Goal: Information Seeking & Learning: Learn about a topic

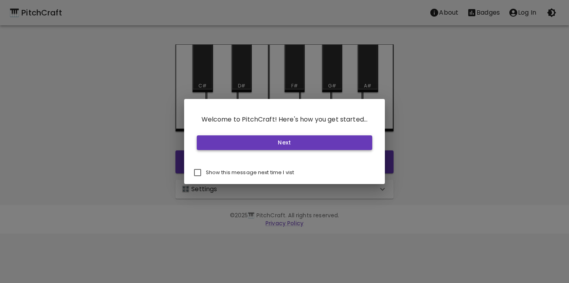
click at [263, 142] on button "Next" at bounding box center [285, 142] width 176 height 15
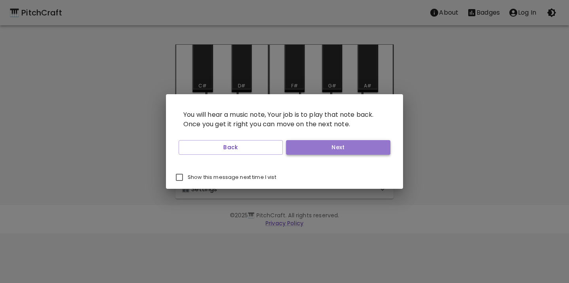
click at [310, 150] on button "Next" at bounding box center [338, 147] width 104 height 15
click at [305, 150] on button "Next" at bounding box center [338, 147] width 104 height 15
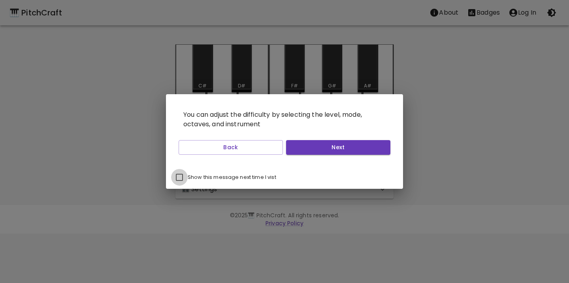
click at [180, 176] on input "Show this message next time I vist" at bounding box center [179, 177] width 17 height 17
checkbox input "true"
click at [308, 148] on button "Next" at bounding box center [338, 147] width 104 height 15
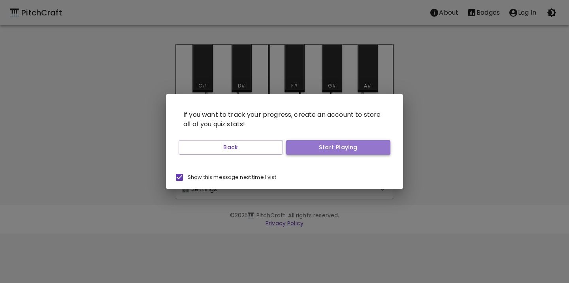
click at [308, 149] on button "Start Playing" at bounding box center [338, 147] width 104 height 15
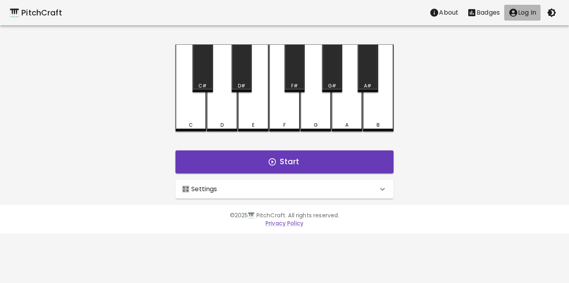
click at [524, 12] on p "Log In" at bounding box center [527, 12] width 18 height 9
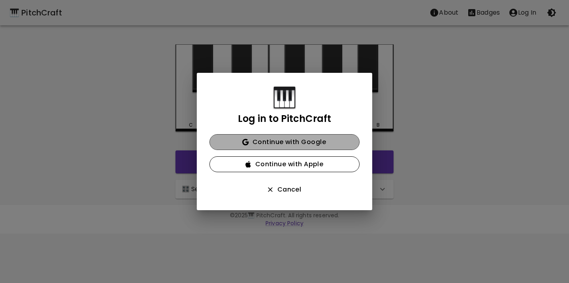
click at [291, 142] on button "Continue with Google" at bounding box center [284, 142] width 150 height 16
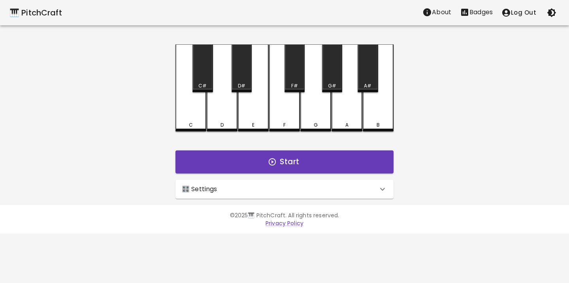
click at [368, 190] on div "🎛️ Settings" at bounding box center [280, 188] width 196 height 9
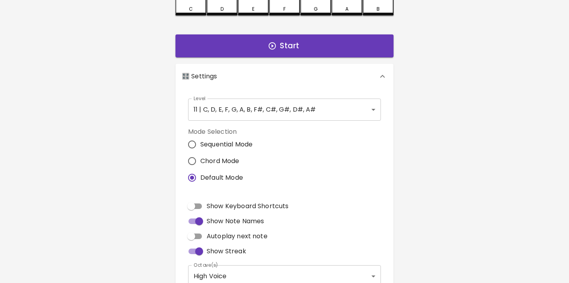
scroll to position [120, 0]
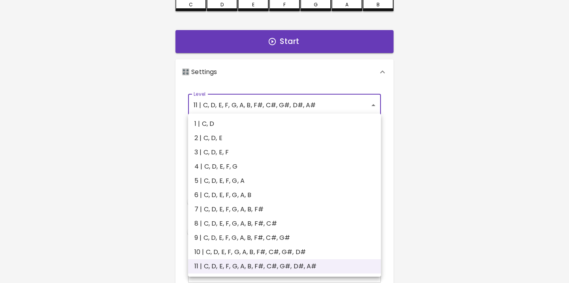
click at [338, 96] on body "🎹 PitchCraft About Badges Log Out C C# D D# E F F# G G# A A# B Start 🎛️ Setting…" at bounding box center [284, 119] width 569 height 479
click at [219, 168] on li "4 | C, D, E, F, G" at bounding box center [284, 166] width 193 height 14
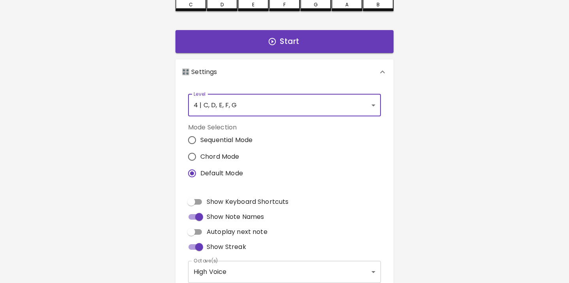
type input "7"
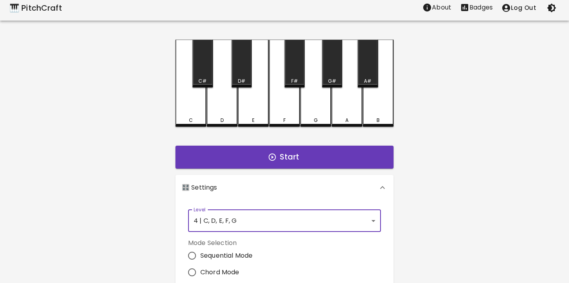
scroll to position [8, 0]
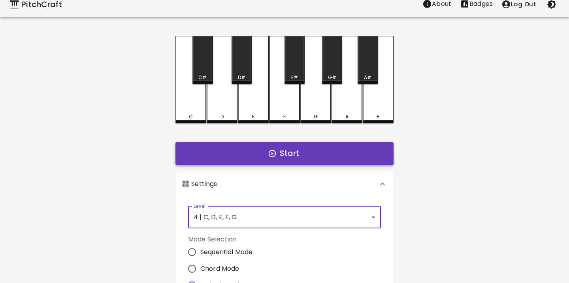
click at [234, 159] on button "Start" at bounding box center [285, 153] width 218 height 23
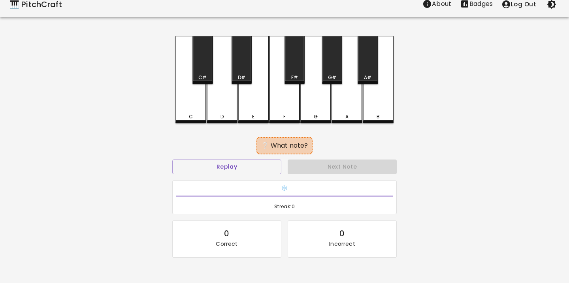
click at [223, 115] on div "D" at bounding box center [222, 116] width 3 height 7
click at [253, 106] on div "E" at bounding box center [253, 79] width 31 height 87
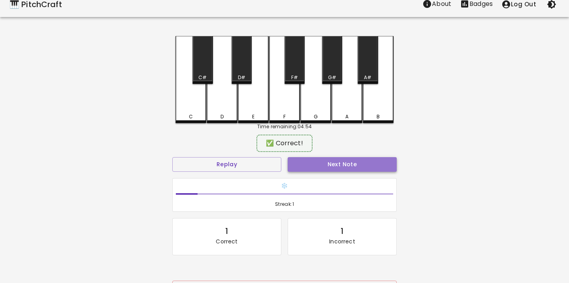
click at [353, 164] on button "Next Note" at bounding box center [342, 164] width 109 height 15
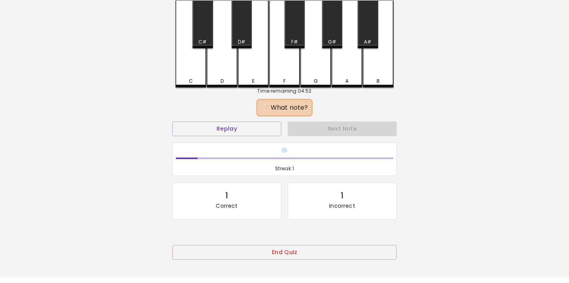
scroll to position [66, 0]
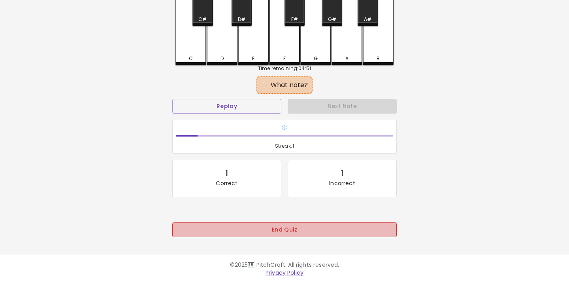
click at [315, 233] on button "End Quiz" at bounding box center [284, 229] width 225 height 15
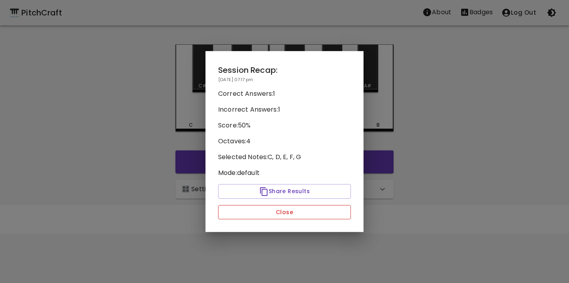
click at [313, 212] on button "Close" at bounding box center [284, 212] width 133 height 15
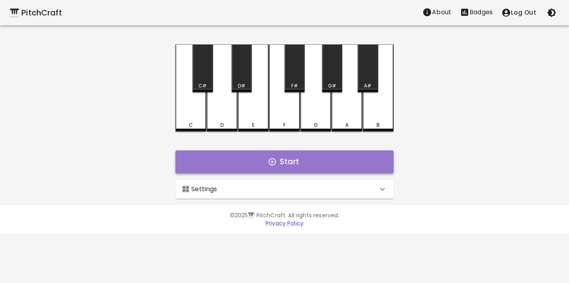
click at [311, 159] on button "Start" at bounding box center [285, 161] width 218 height 23
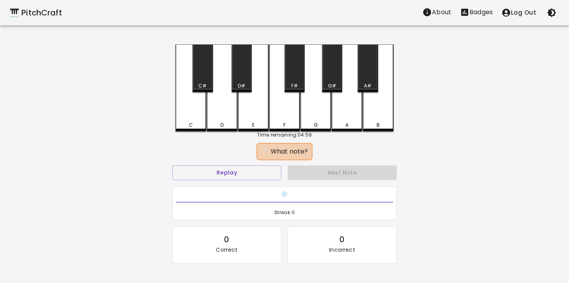
click at [192, 101] on div "C" at bounding box center [191, 87] width 31 height 87
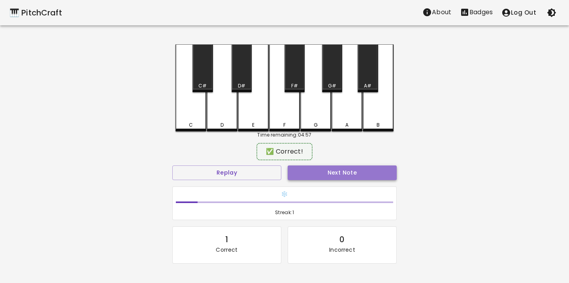
click at [350, 173] on button "Next Note" at bounding box center [342, 172] width 109 height 15
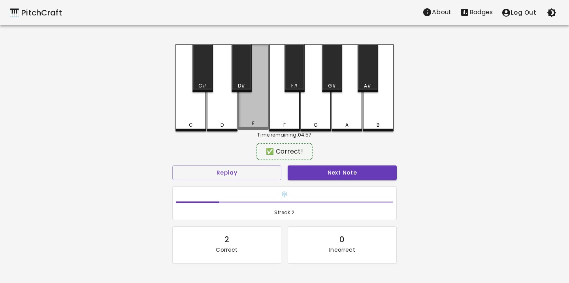
click at [254, 105] on div "E" at bounding box center [253, 86] width 31 height 85
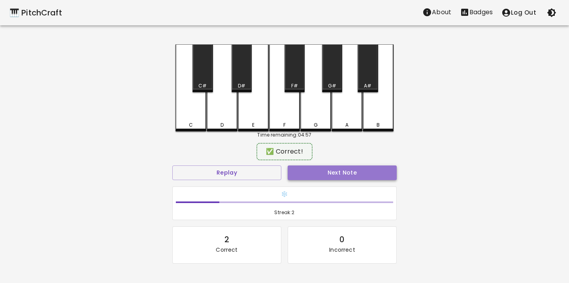
click at [297, 173] on button "Next Note" at bounding box center [342, 172] width 109 height 15
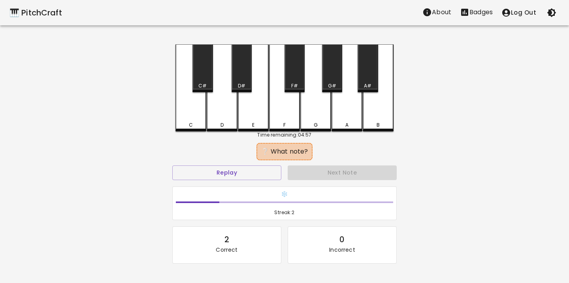
click at [255, 119] on div "E" at bounding box center [253, 87] width 31 height 87
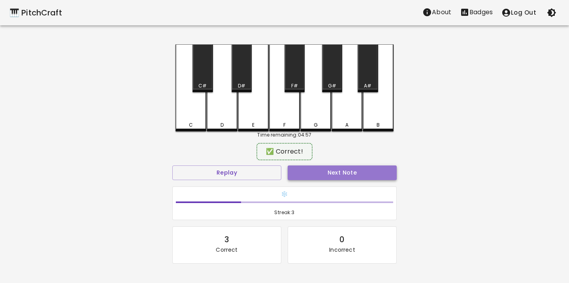
click at [307, 178] on button "Next Note" at bounding box center [342, 172] width 109 height 15
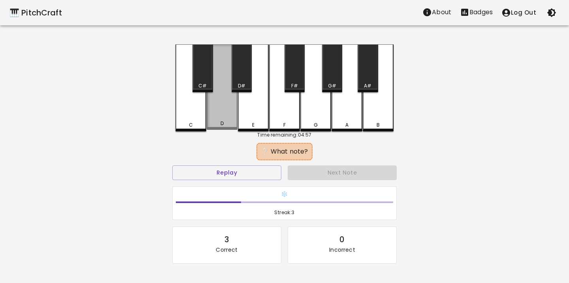
click at [229, 117] on div "D" at bounding box center [222, 86] width 31 height 85
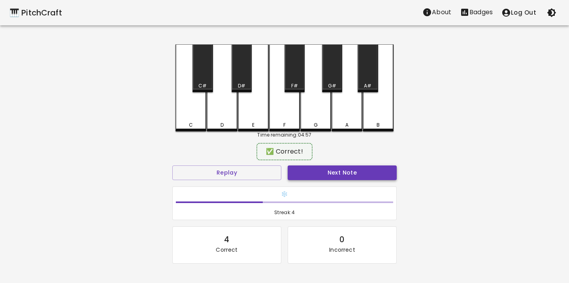
click at [311, 172] on button "Next Note" at bounding box center [342, 172] width 109 height 15
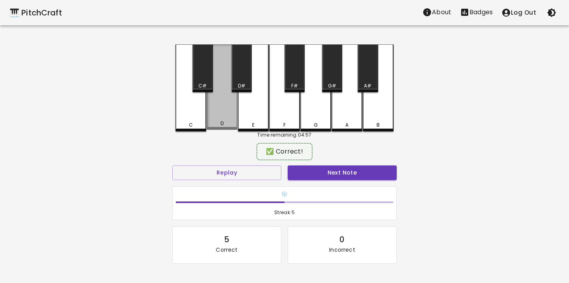
click at [221, 111] on div "D" at bounding box center [222, 86] width 31 height 85
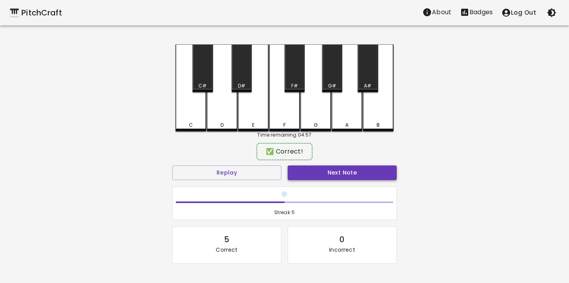
click at [294, 169] on button "Next Note" at bounding box center [342, 172] width 109 height 15
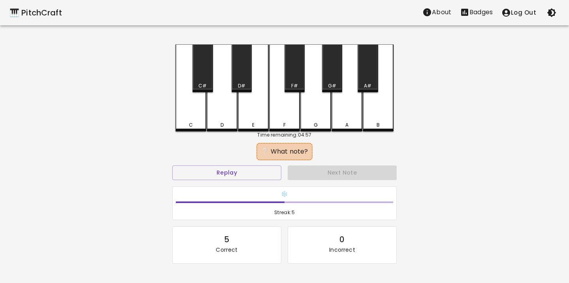
click at [262, 111] on div "E" at bounding box center [253, 87] width 31 height 87
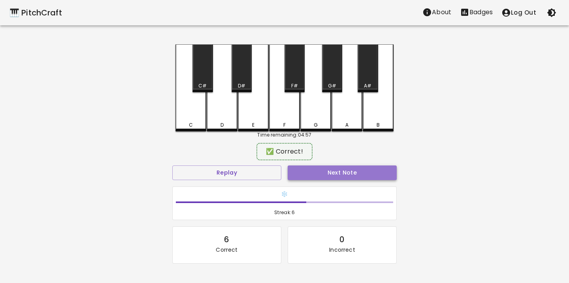
click at [299, 174] on button "Next Note" at bounding box center [342, 172] width 109 height 15
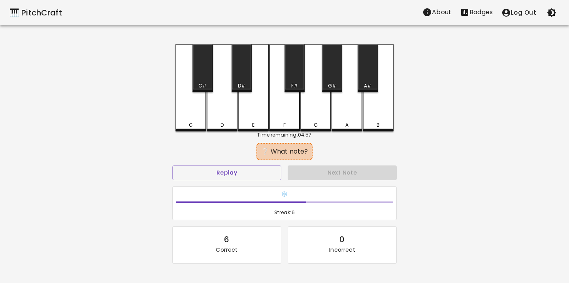
click at [220, 120] on div "D" at bounding box center [222, 87] width 31 height 87
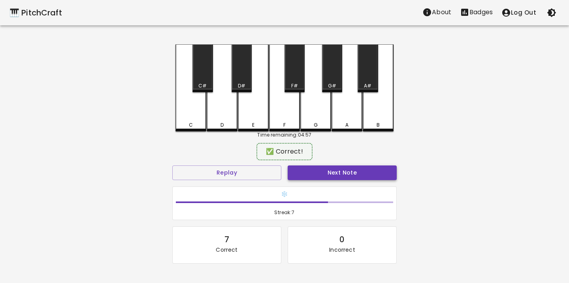
click at [309, 174] on button "Next Note" at bounding box center [342, 172] width 109 height 15
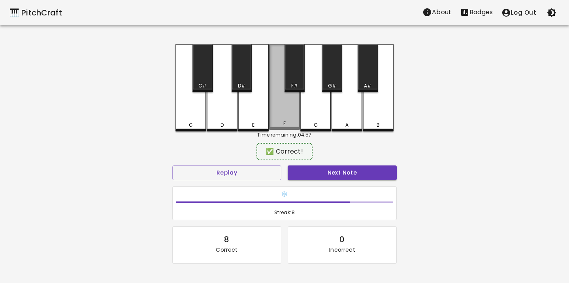
click at [281, 118] on div "F" at bounding box center [284, 86] width 31 height 85
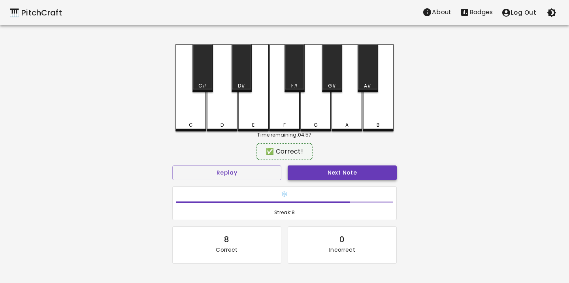
click at [311, 170] on button "Next Note" at bounding box center [342, 172] width 109 height 15
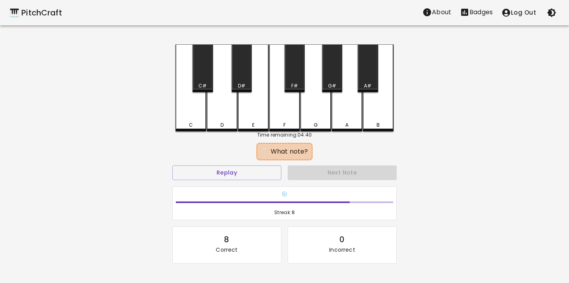
click at [220, 115] on div "D" at bounding box center [222, 87] width 31 height 87
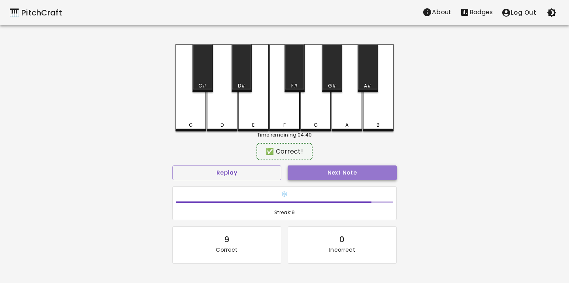
click at [293, 172] on button "Next Note" at bounding box center [342, 172] width 109 height 15
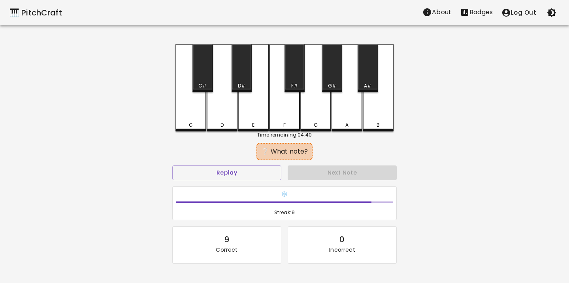
click at [252, 109] on div "E" at bounding box center [253, 87] width 31 height 87
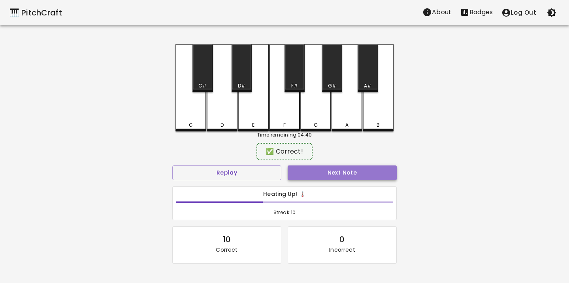
click at [301, 172] on button "Next Note" at bounding box center [342, 172] width 109 height 15
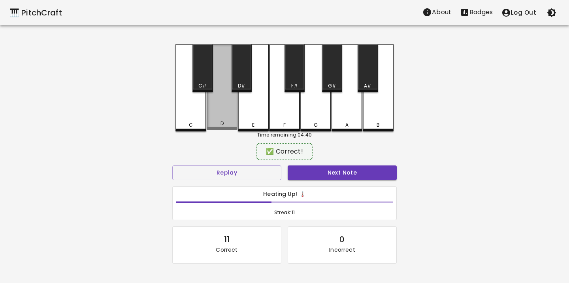
click at [227, 113] on div "D" at bounding box center [222, 86] width 31 height 85
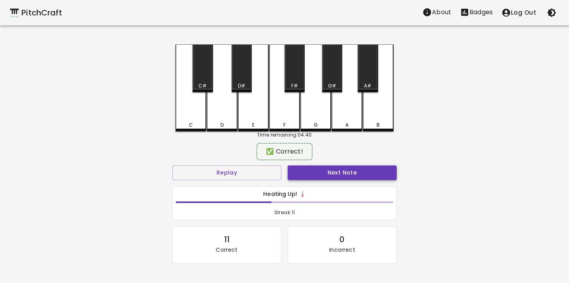
click at [294, 168] on button "Next Note" at bounding box center [342, 172] width 109 height 15
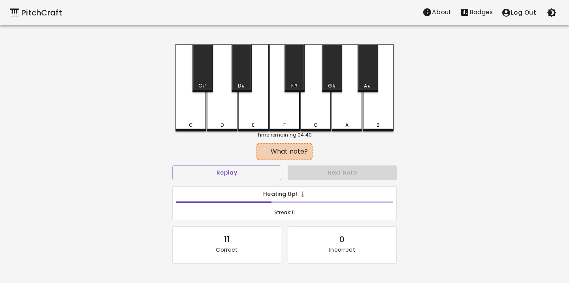
click at [249, 117] on div "E" at bounding box center [253, 87] width 31 height 87
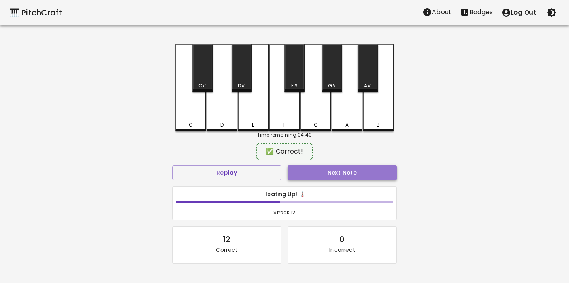
click at [298, 170] on button "Next Note" at bounding box center [342, 172] width 109 height 15
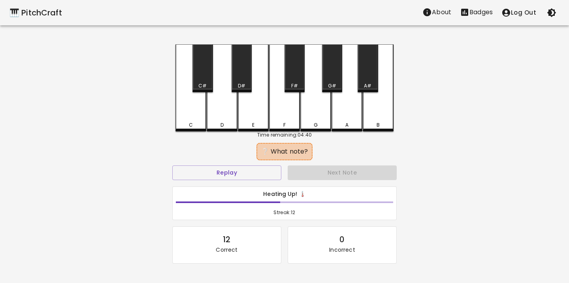
click at [263, 123] on div "E" at bounding box center [253, 124] width 29 height 7
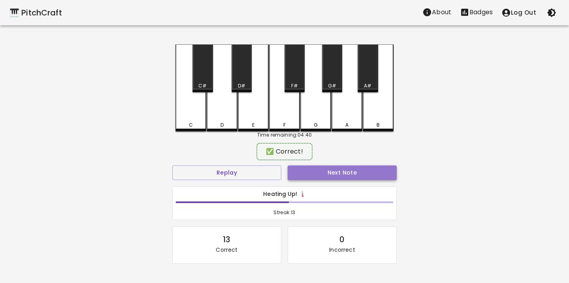
click at [297, 175] on button "Next Note" at bounding box center [342, 172] width 109 height 15
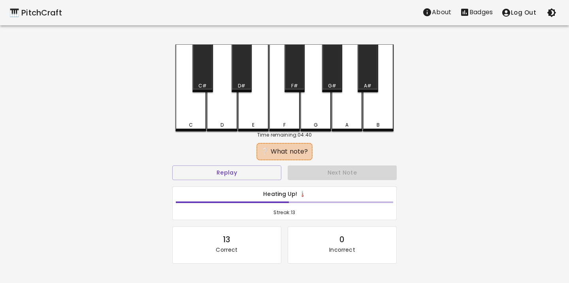
click at [190, 113] on div "C" at bounding box center [191, 87] width 31 height 87
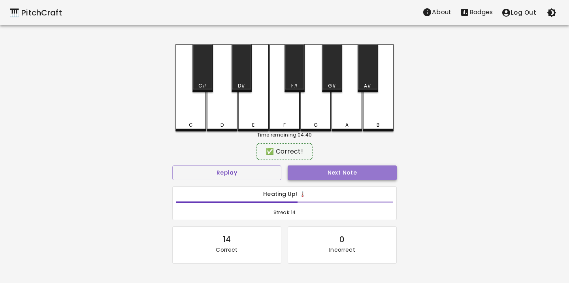
click at [328, 169] on button "Next Note" at bounding box center [342, 172] width 109 height 15
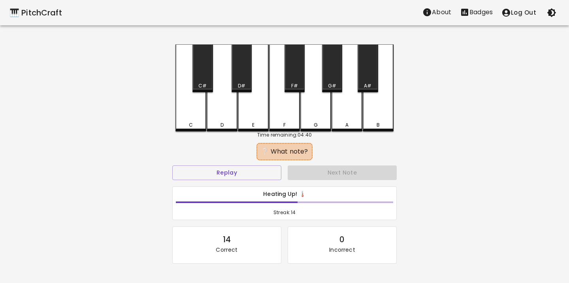
click at [253, 111] on div "E" at bounding box center [253, 87] width 31 height 87
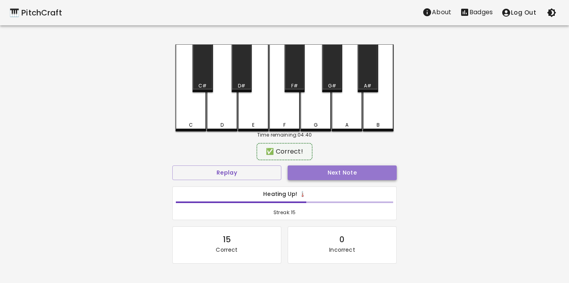
click at [296, 168] on button "Next Note" at bounding box center [342, 172] width 109 height 15
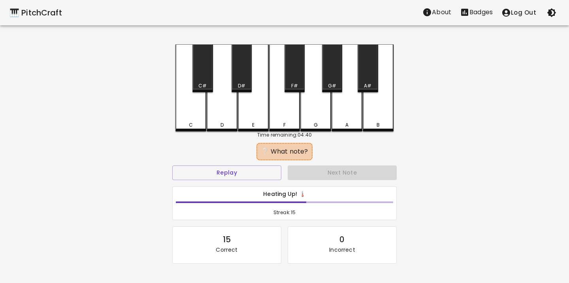
click at [283, 119] on div "F" at bounding box center [284, 87] width 31 height 87
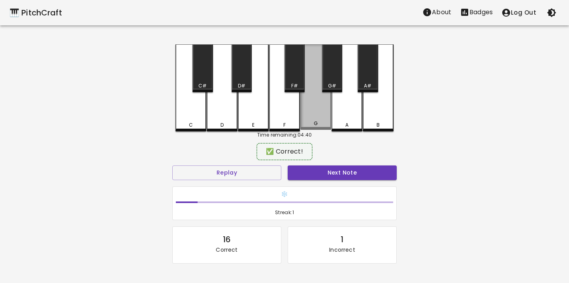
click at [307, 124] on div "G" at bounding box center [315, 123] width 29 height 7
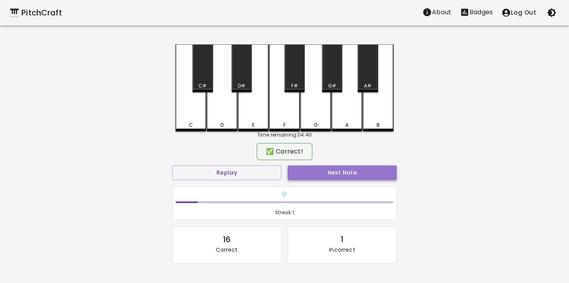
click at [328, 172] on button "Next Note" at bounding box center [342, 172] width 109 height 15
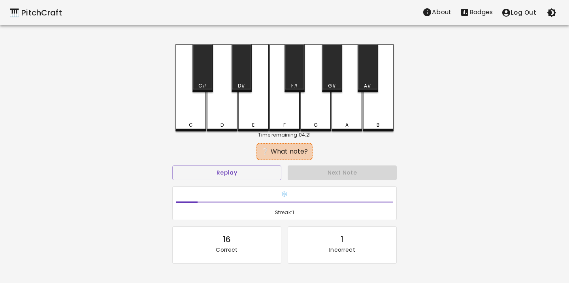
click at [252, 121] on div "E" at bounding box center [253, 124] width 2 height 7
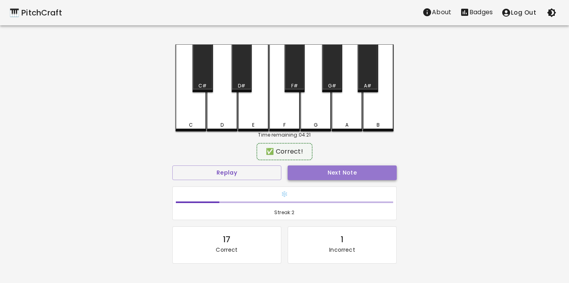
click at [310, 175] on button "Next Note" at bounding box center [342, 172] width 109 height 15
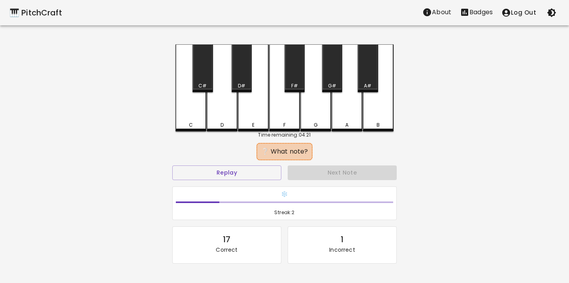
click at [310, 123] on div "G" at bounding box center [315, 124] width 29 height 7
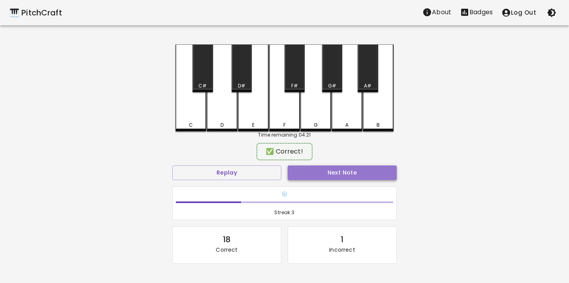
click at [317, 167] on button "Next Note" at bounding box center [342, 172] width 109 height 15
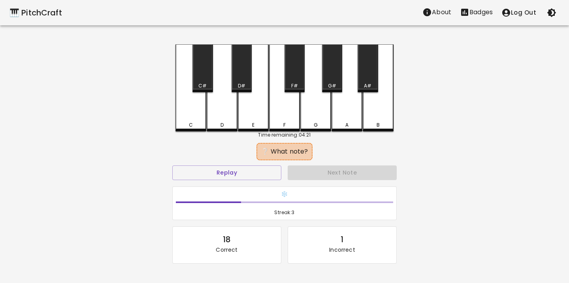
click at [197, 119] on div "C" at bounding box center [191, 87] width 31 height 87
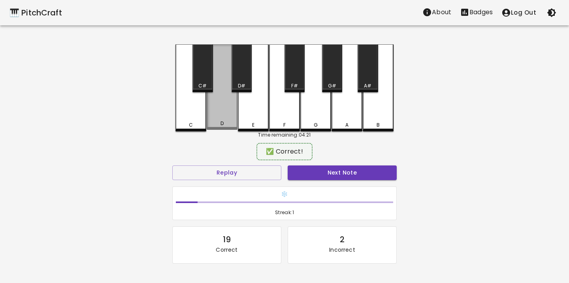
click at [219, 118] on div "D" at bounding box center [222, 86] width 31 height 85
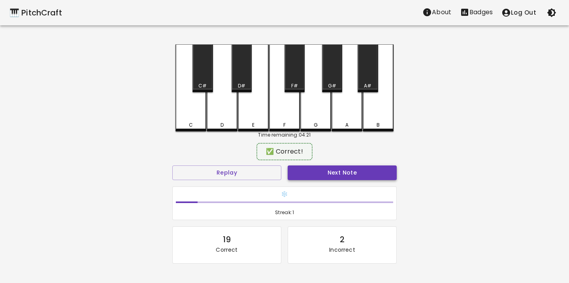
click at [325, 177] on button "Next Note" at bounding box center [342, 172] width 109 height 15
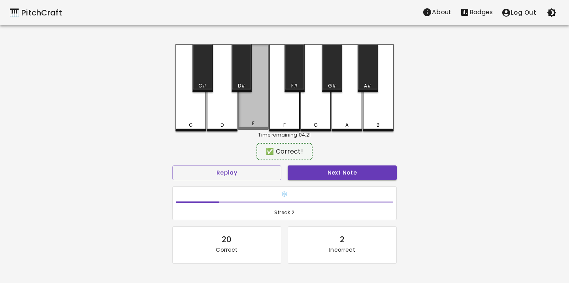
click at [248, 123] on div "E" at bounding box center [253, 123] width 29 height 7
click at [297, 173] on button "Next Note" at bounding box center [342, 172] width 109 height 15
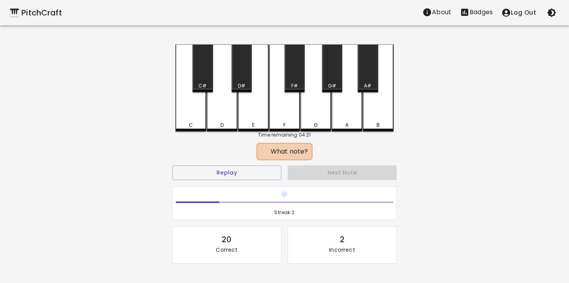
click at [319, 119] on div "G" at bounding box center [315, 87] width 31 height 87
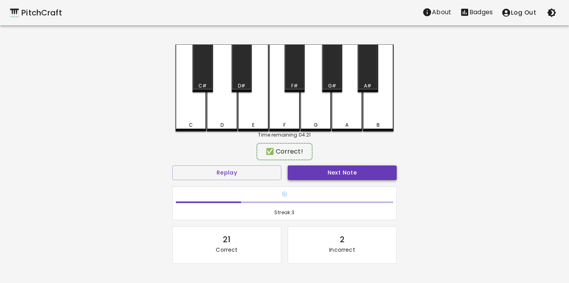
click at [326, 169] on button "Next Note" at bounding box center [342, 172] width 109 height 15
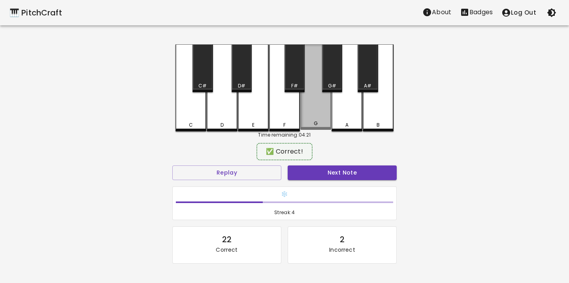
click at [311, 119] on div "G" at bounding box center [315, 86] width 31 height 85
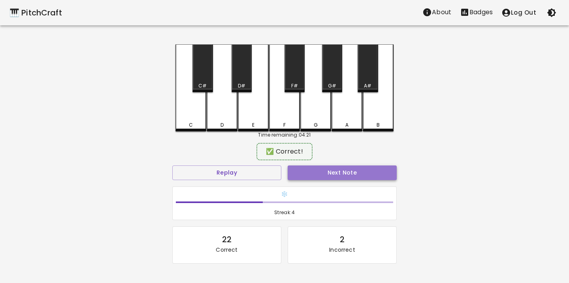
click at [327, 176] on button "Next Note" at bounding box center [342, 172] width 109 height 15
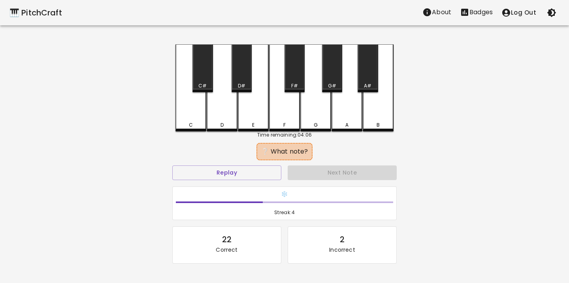
click at [245, 108] on div "E" at bounding box center [253, 87] width 31 height 87
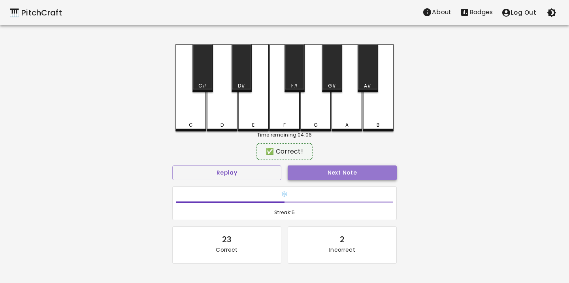
click at [297, 168] on button "Next Note" at bounding box center [342, 172] width 109 height 15
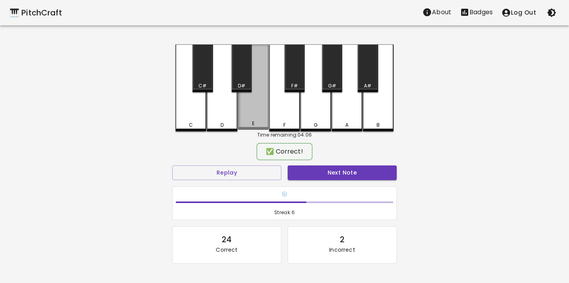
click at [256, 112] on div "E" at bounding box center [253, 86] width 31 height 85
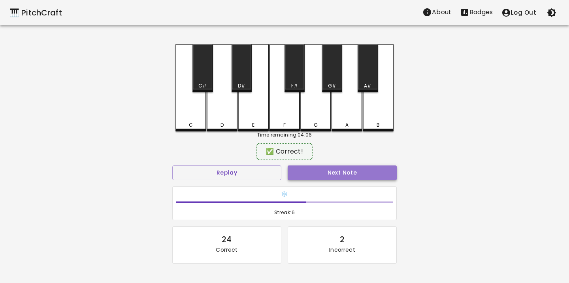
click at [303, 176] on button "Next Note" at bounding box center [342, 172] width 109 height 15
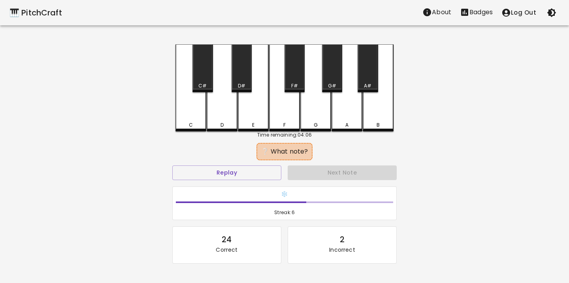
click at [230, 109] on div "D" at bounding box center [222, 87] width 31 height 87
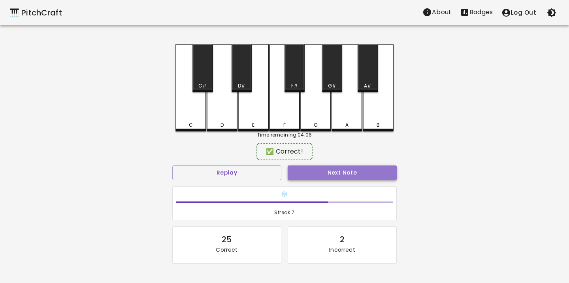
click at [304, 175] on button "Next Note" at bounding box center [342, 172] width 109 height 15
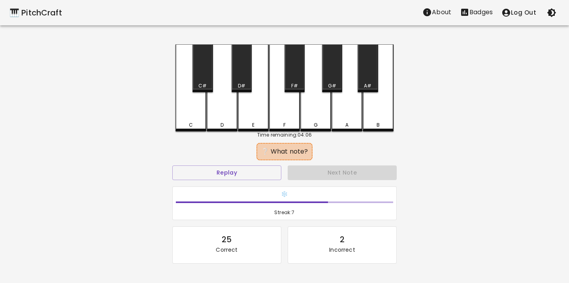
click at [260, 121] on div "E" at bounding box center [253, 87] width 31 height 87
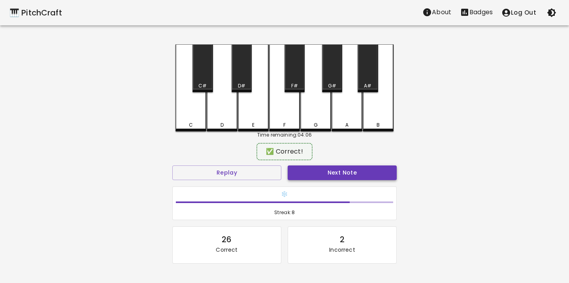
click at [296, 169] on button "Next Note" at bounding box center [342, 172] width 109 height 15
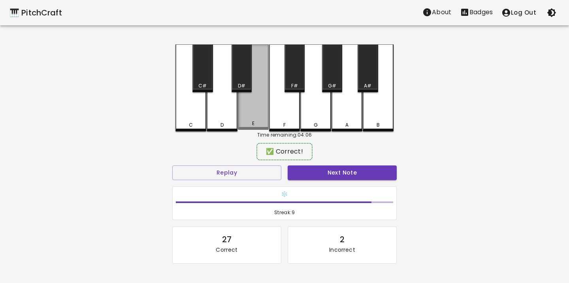
click at [250, 116] on div "E" at bounding box center [253, 86] width 31 height 85
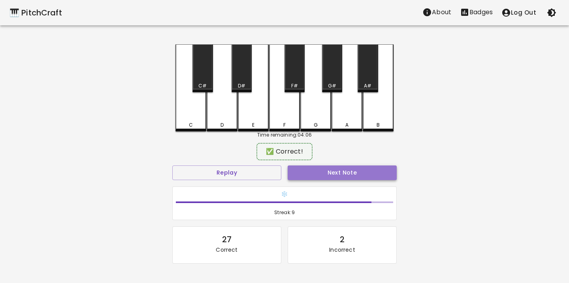
click at [289, 169] on button "Next Note" at bounding box center [342, 172] width 109 height 15
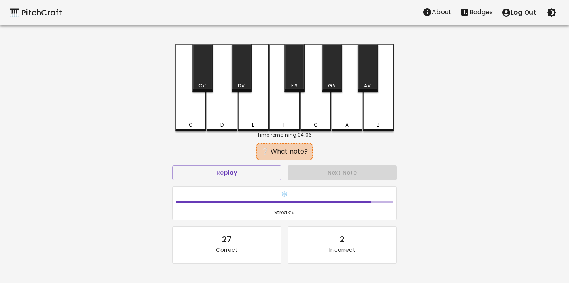
click at [256, 122] on div "E" at bounding box center [253, 124] width 29 height 7
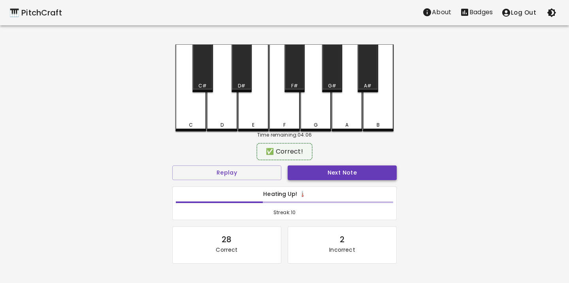
click at [306, 176] on button "Next Note" at bounding box center [342, 172] width 109 height 15
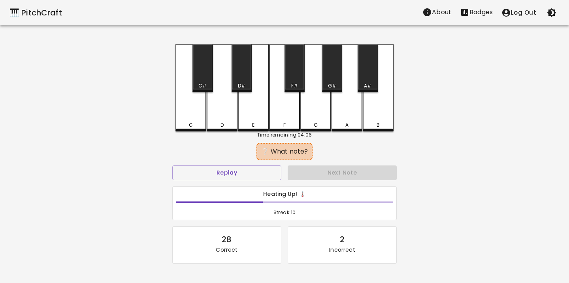
click at [256, 112] on div "E" at bounding box center [253, 87] width 31 height 87
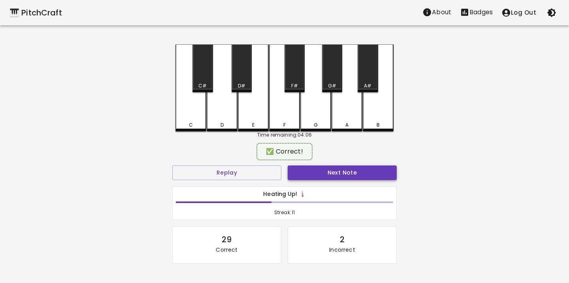
click at [294, 171] on button "Next Note" at bounding box center [342, 172] width 109 height 15
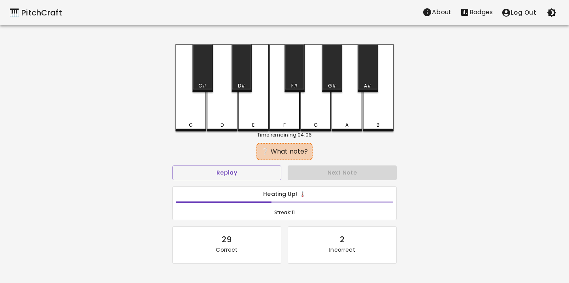
click at [311, 116] on div "G" at bounding box center [315, 87] width 31 height 87
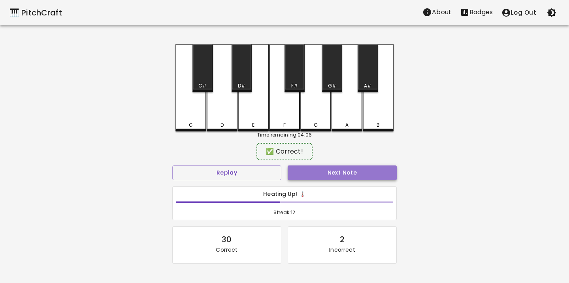
click at [311, 171] on button "Next Note" at bounding box center [342, 172] width 109 height 15
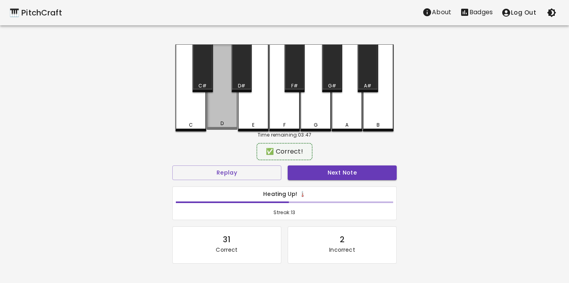
click at [212, 111] on div "D" at bounding box center [222, 86] width 31 height 85
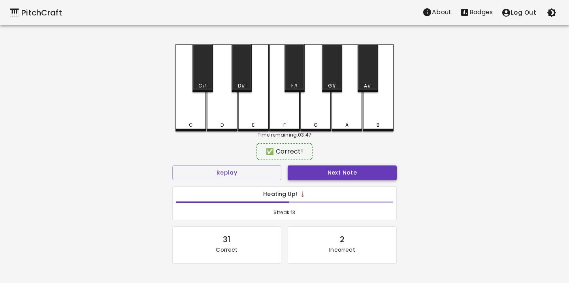
click at [302, 172] on button "Next Note" at bounding box center [342, 172] width 109 height 15
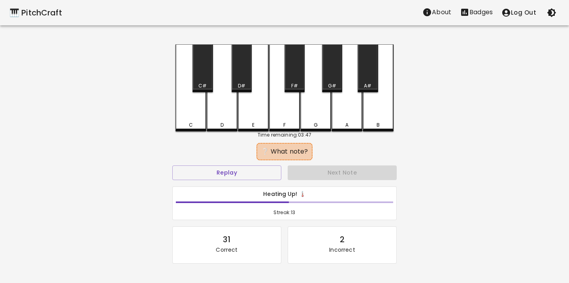
click at [287, 120] on div "F" at bounding box center [284, 87] width 31 height 87
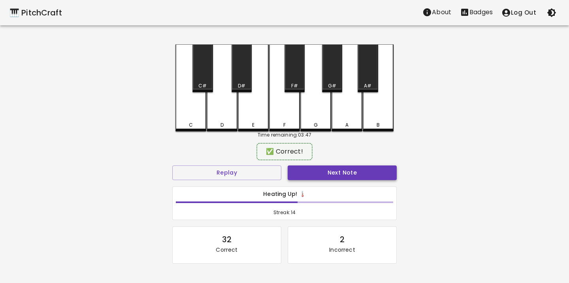
click at [309, 174] on button "Next Note" at bounding box center [342, 172] width 109 height 15
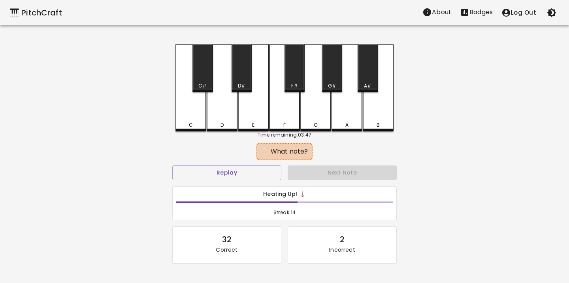
click at [245, 107] on div "E" at bounding box center [253, 87] width 31 height 87
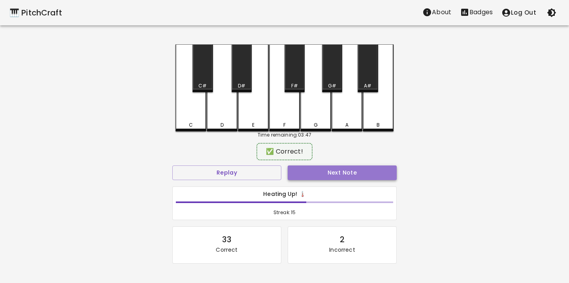
click at [300, 174] on button "Next Note" at bounding box center [342, 172] width 109 height 15
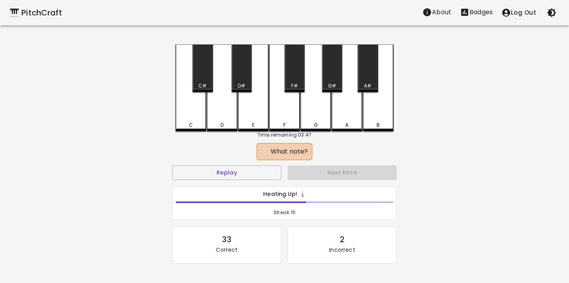
click at [257, 111] on div "E" at bounding box center [253, 87] width 31 height 87
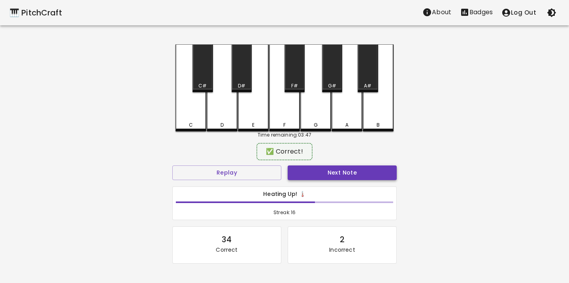
click at [298, 175] on button "Next Note" at bounding box center [342, 172] width 109 height 15
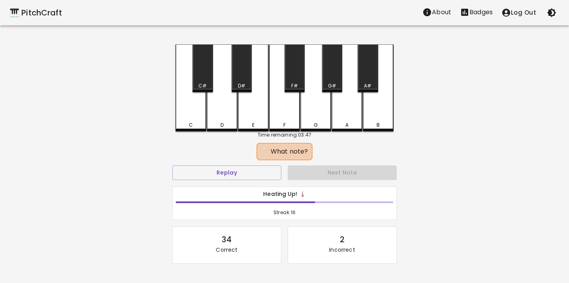
click at [312, 121] on div "G" at bounding box center [315, 124] width 29 height 7
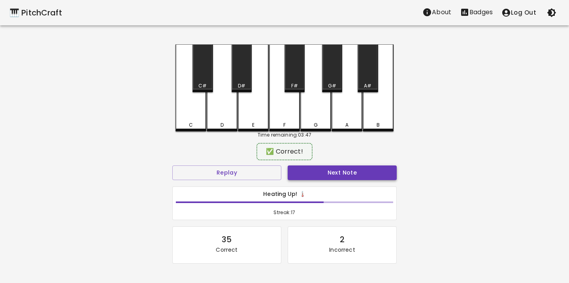
click at [324, 178] on button "Next Note" at bounding box center [342, 172] width 109 height 15
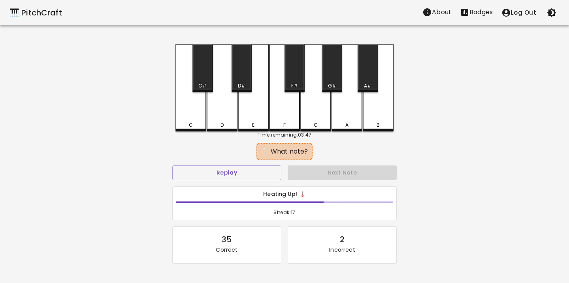
click at [285, 122] on div "F" at bounding box center [284, 124] width 2 height 7
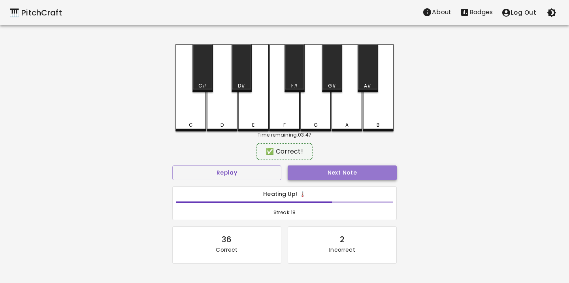
click at [299, 167] on button "Next Note" at bounding box center [342, 172] width 109 height 15
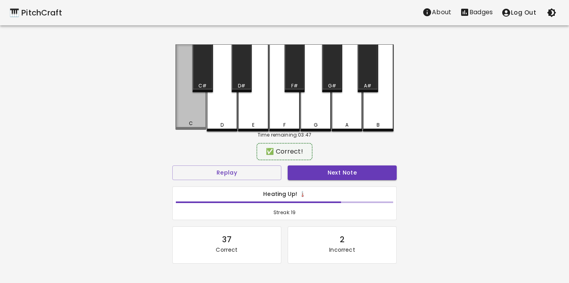
click at [198, 98] on div "C" at bounding box center [191, 86] width 31 height 85
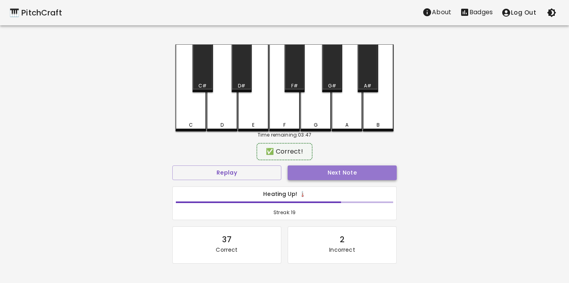
click at [313, 175] on button "Next Note" at bounding box center [342, 172] width 109 height 15
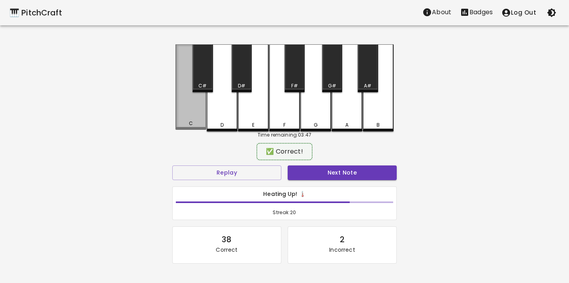
click at [188, 80] on div "C" at bounding box center [191, 86] width 31 height 85
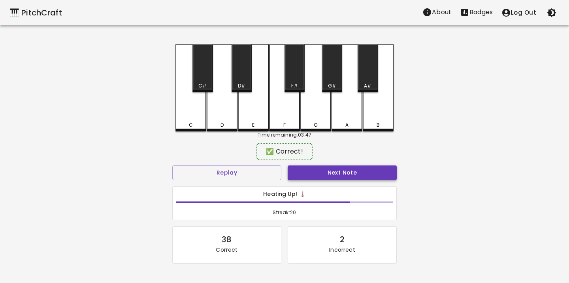
click at [295, 175] on button "Next Note" at bounding box center [342, 172] width 109 height 15
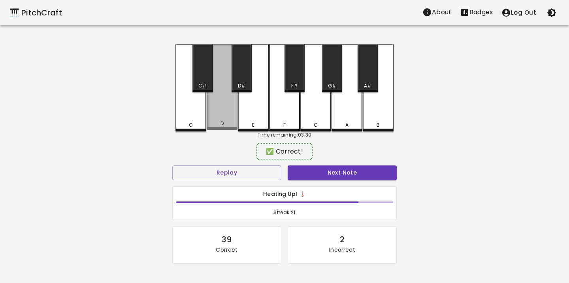
click at [217, 123] on div "D" at bounding box center [222, 123] width 29 height 7
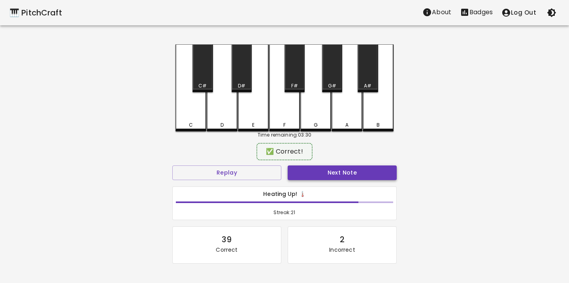
click at [300, 170] on button "Next Note" at bounding box center [342, 172] width 109 height 15
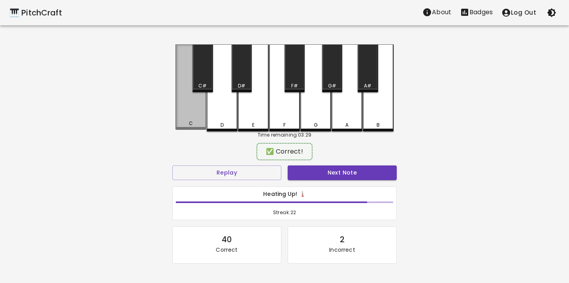
click at [196, 101] on div "C" at bounding box center [191, 86] width 31 height 85
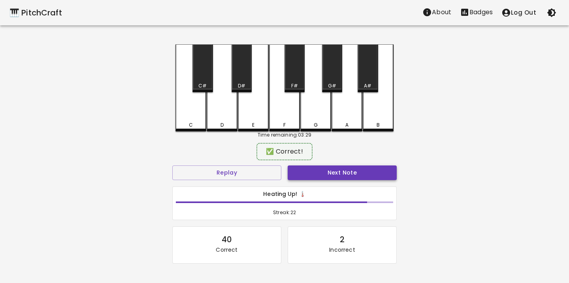
click at [316, 172] on button "Next Note" at bounding box center [342, 172] width 109 height 15
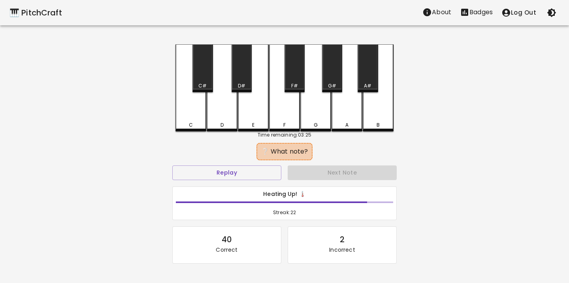
click at [249, 114] on div "E" at bounding box center [253, 87] width 31 height 87
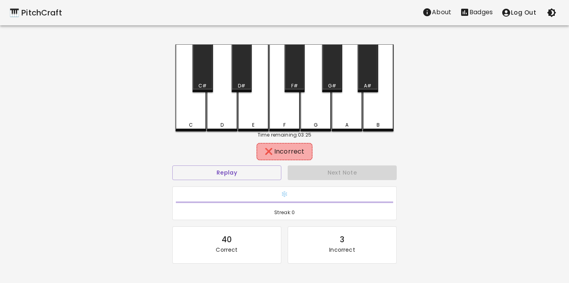
click at [287, 123] on div "F" at bounding box center [284, 124] width 29 height 7
click at [310, 124] on div "G" at bounding box center [315, 124] width 29 height 7
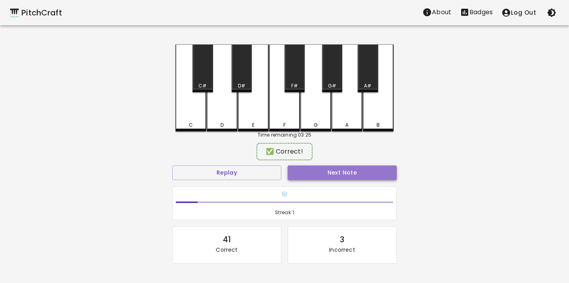
click at [325, 173] on button "Next Note" at bounding box center [342, 172] width 109 height 15
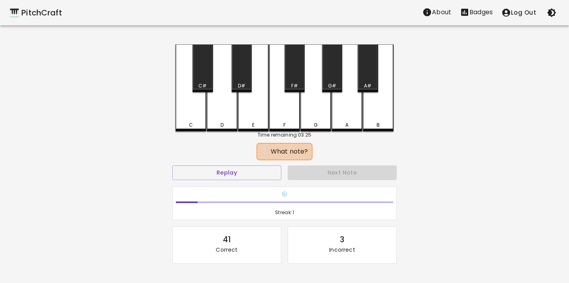
click at [259, 121] on div "E" at bounding box center [253, 87] width 31 height 87
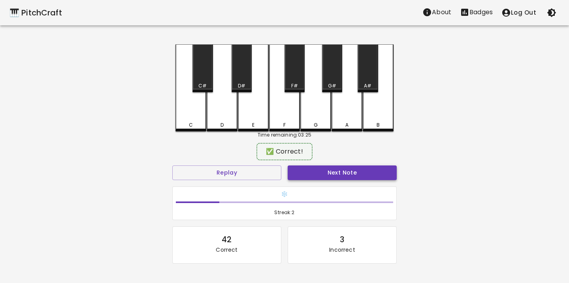
click at [294, 172] on button "Next Note" at bounding box center [342, 172] width 109 height 15
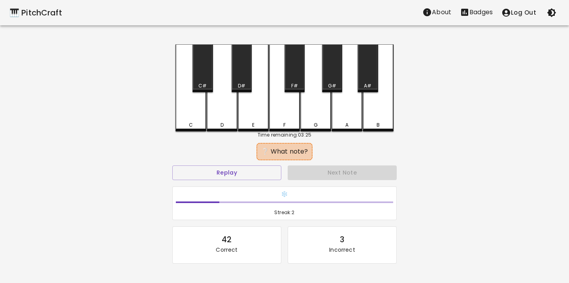
click at [309, 126] on div "G" at bounding box center [315, 124] width 29 height 7
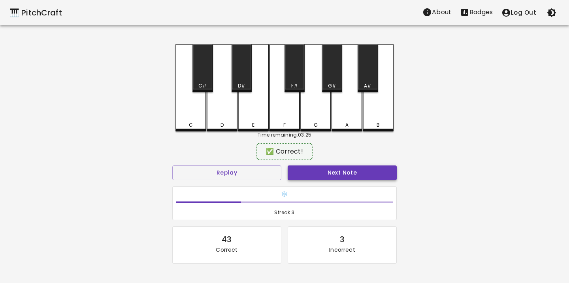
click at [312, 179] on div "Next Note" at bounding box center [342, 172] width 115 height 21
click at [313, 177] on button "Next Note" at bounding box center [342, 172] width 109 height 15
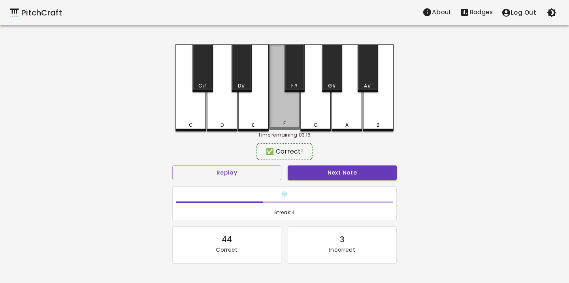
click at [282, 109] on div "F" at bounding box center [284, 86] width 31 height 85
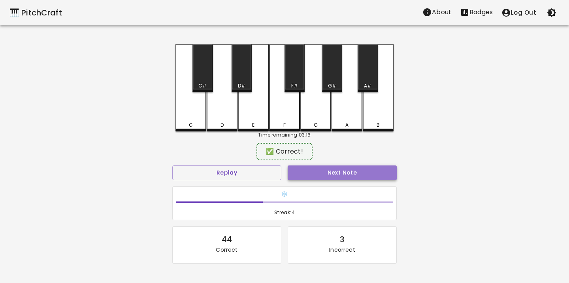
click at [331, 173] on button "Next Note" at bounding box center [342, 172] width 109 height 15
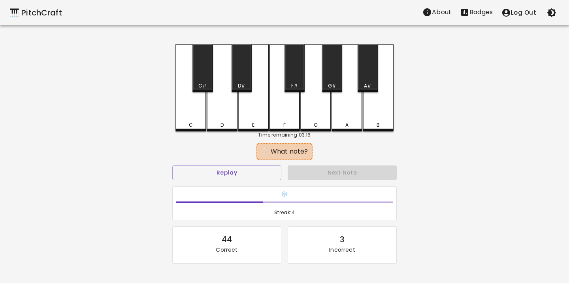
click at [315, 117] on div "G" at bounding box center [315, 87] width 31 height 87
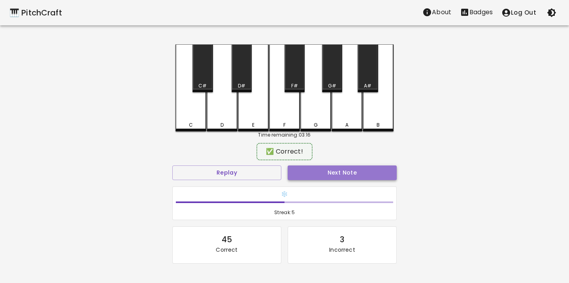
click at [326, 170] on button "Next Note" at bounding box center [342, 172] width 109 height 15
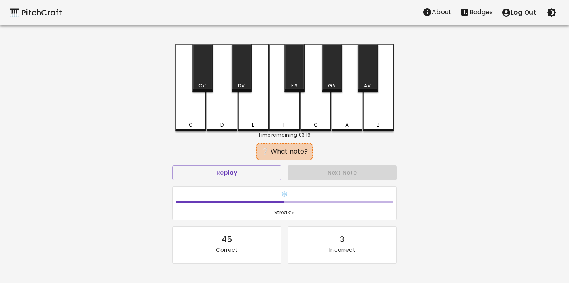
click at [247, 115] on div "E" at bounding box center [253, 87] width 31 height 87
click at [224, 116] on div "D" at bounding box center [222, 87] width 31 height 87
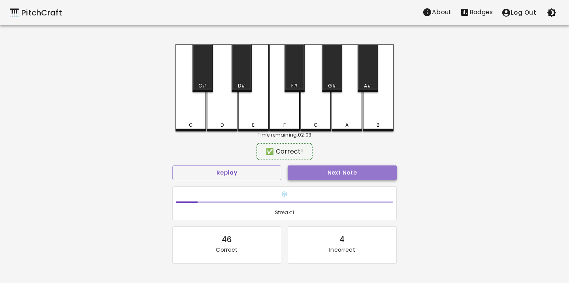
click at [343, 174] on button "Next Note" at bounding box center [342, 172] width 109 height 15
